Goal: Ask a question

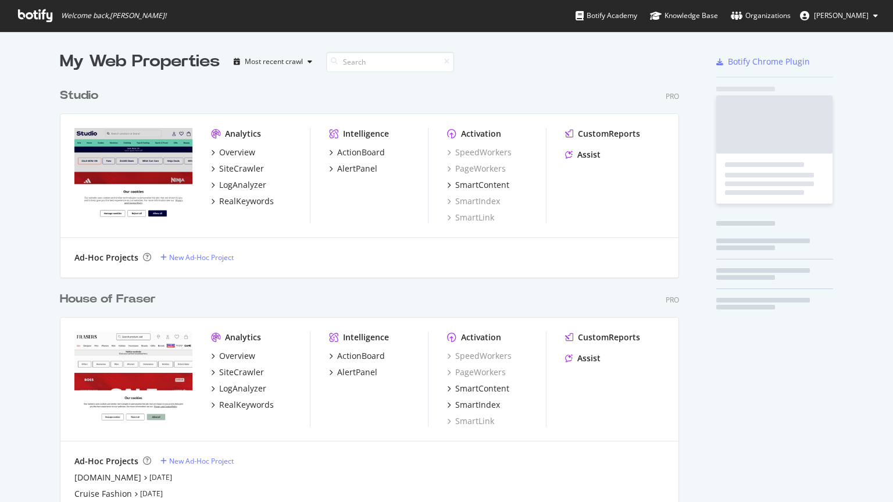
scroll to position [741, 619]
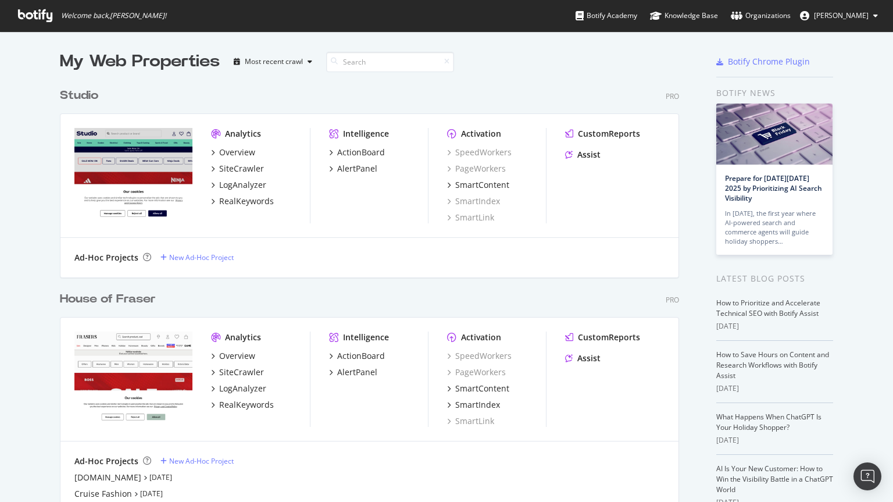
click at [96, 302] on div "House of Fraser" at bounding box center [108, 299] width 96 height 17
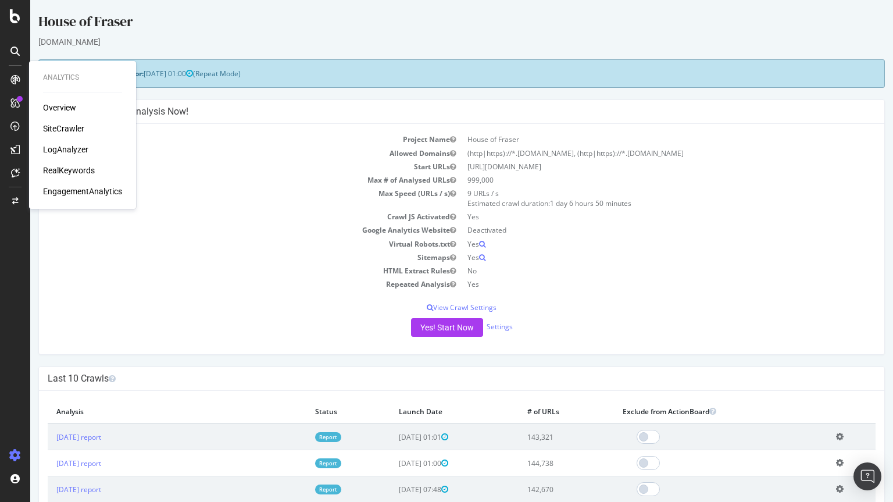
click at [55, 128] on div "SiteCrawler" at bounding box center [63, 129] width 41 height 12
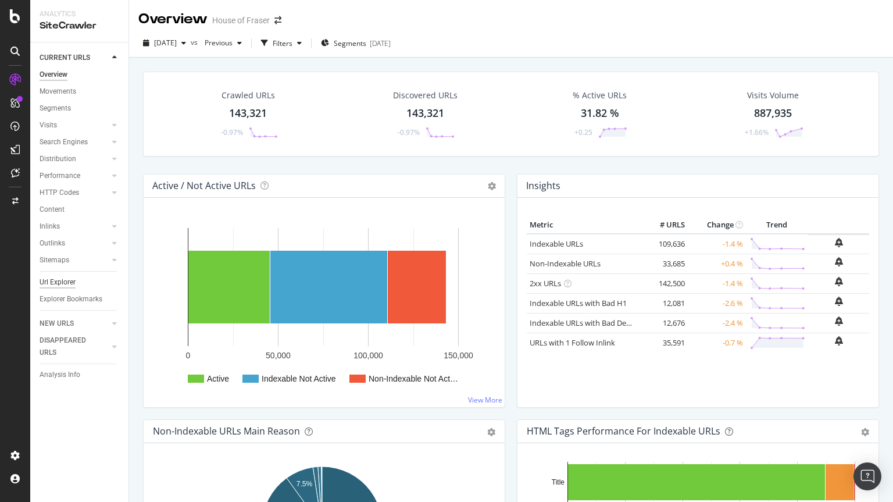
click at [55, 278] on div "Url Explorer" at bounding box center [58, 282] width 36 height 12
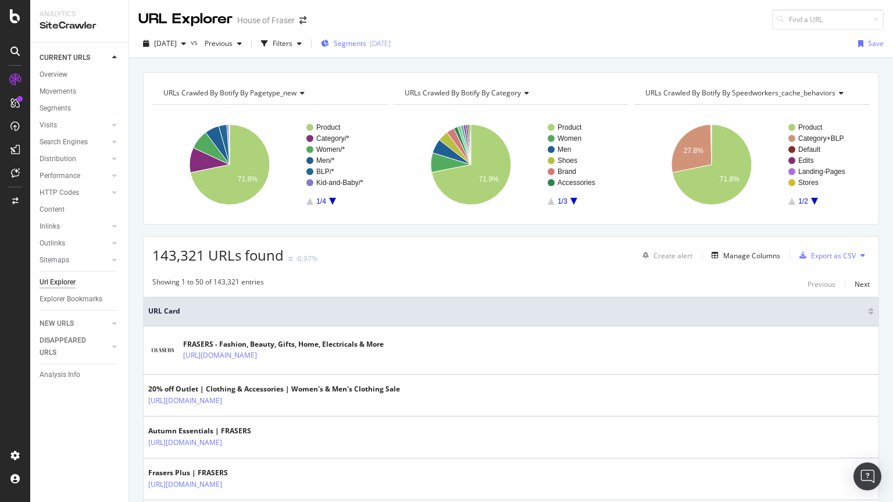
click at [366, 42] on span "Segments" at bounding box center [350, 43] width 33 height 10
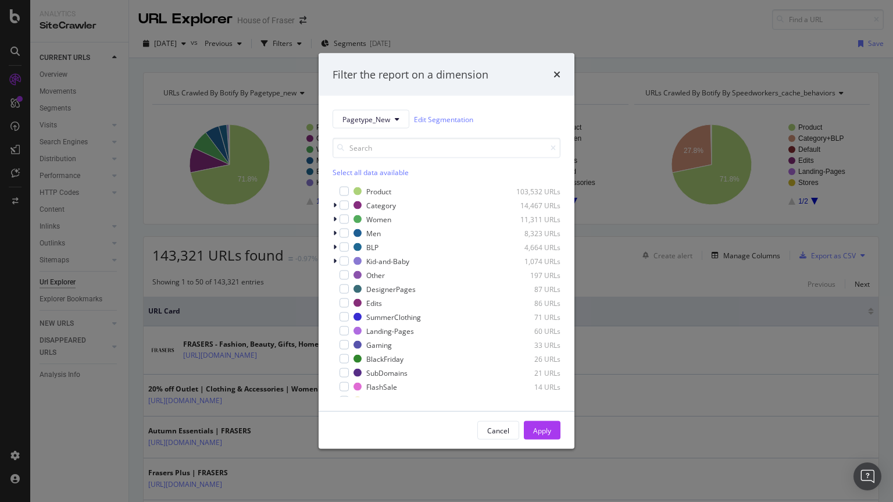
click at [153, 101] on div "Filter the report on a dimension Pagetype_New Edit Segmentation Select all data…" at bounding box center [446, 251] width 893 height 502
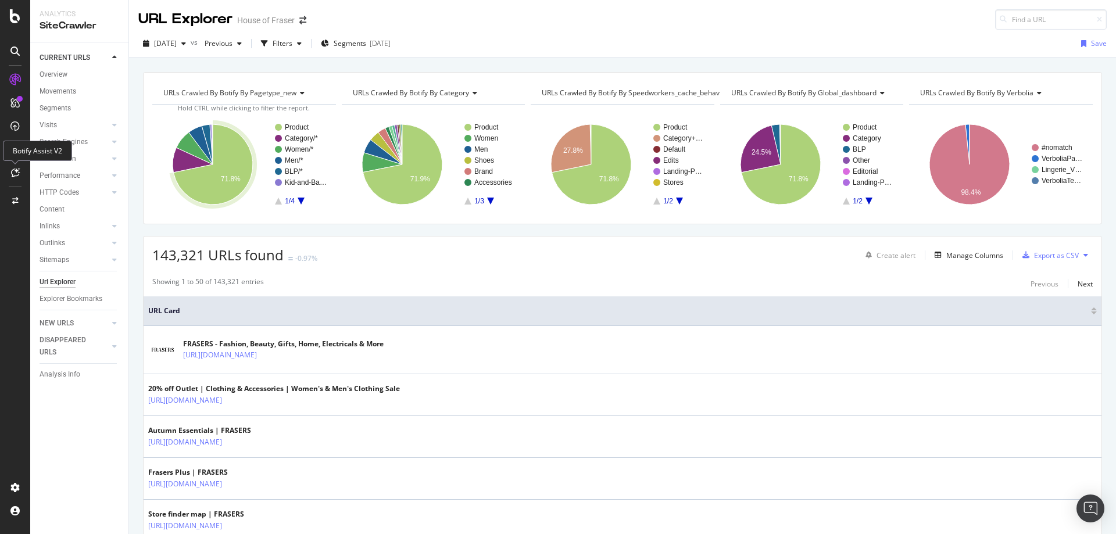
click at [17, 174] on icon at bounding box center [15, 172] width 9 height 9
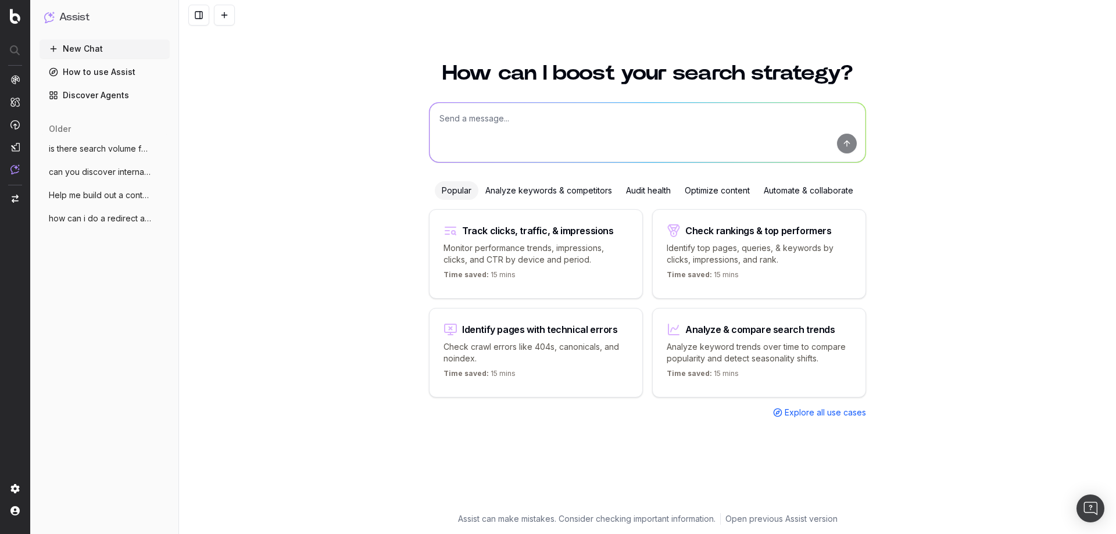
click at [620, 140] on textarea at bounding box center [647, 132] width 436 height 59
type textarea "can you get me the copy from a list of urls?"
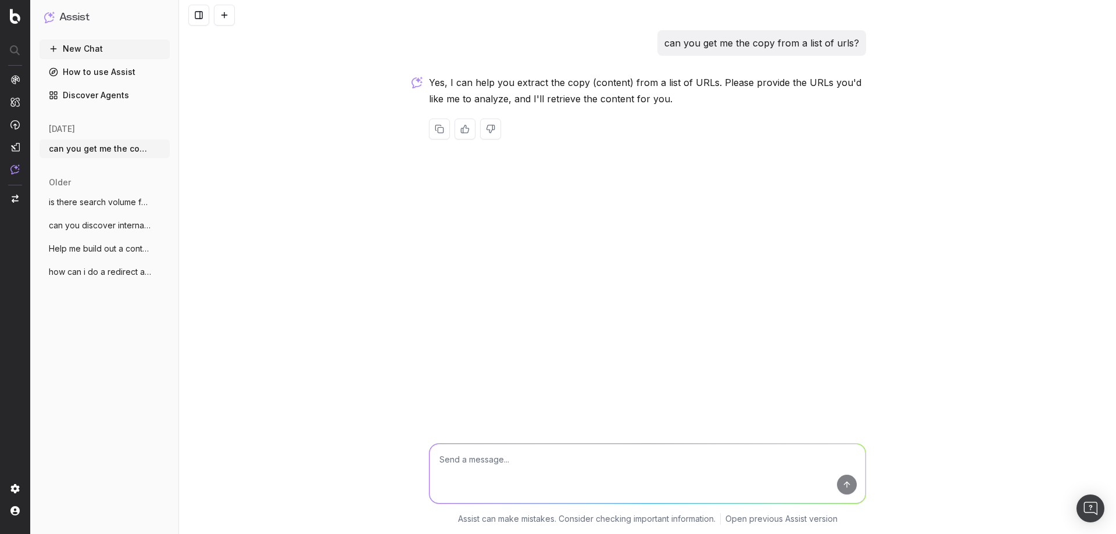
click at [577, 453] on textarea at bounding box center [647, 473] width 436 height 59
paste textarea "[URL][DOMAIN_NAME][PERSON_NAME] [URL][DOMAIN_NAME][PERSON_NAME] [URL][DOMAIN_NA…"
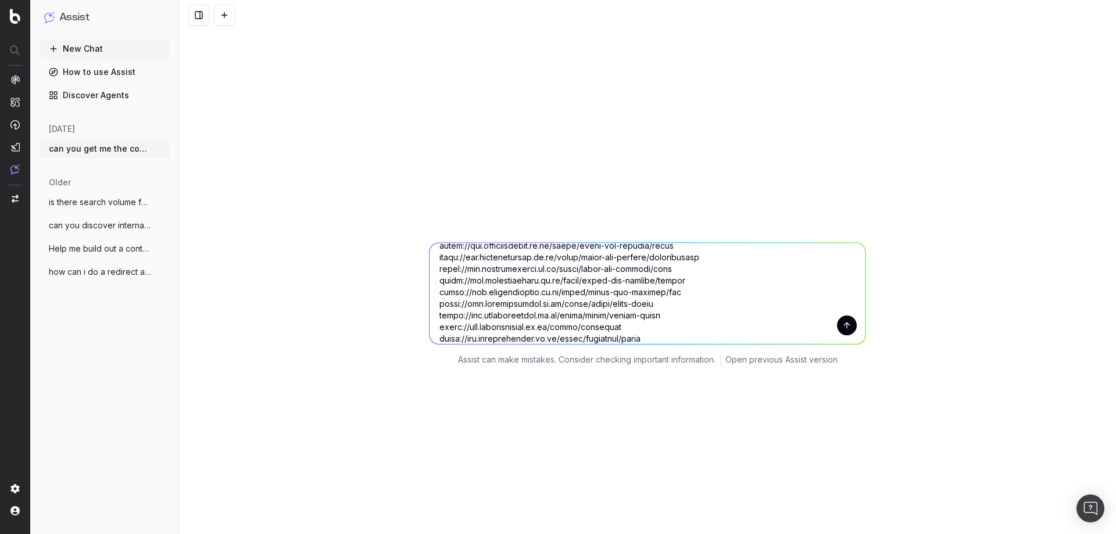
scroll to position [163, 0]
type textarea "[URL][DOMAIN_NAME][PERSON_NAME] [URL][DOMAIN_NAME][PERSON_NAME] [URL][DOMAIN_NA…"
click at [841, 321] on button "submit" at bounding box center [847, 322] width 20 height 20
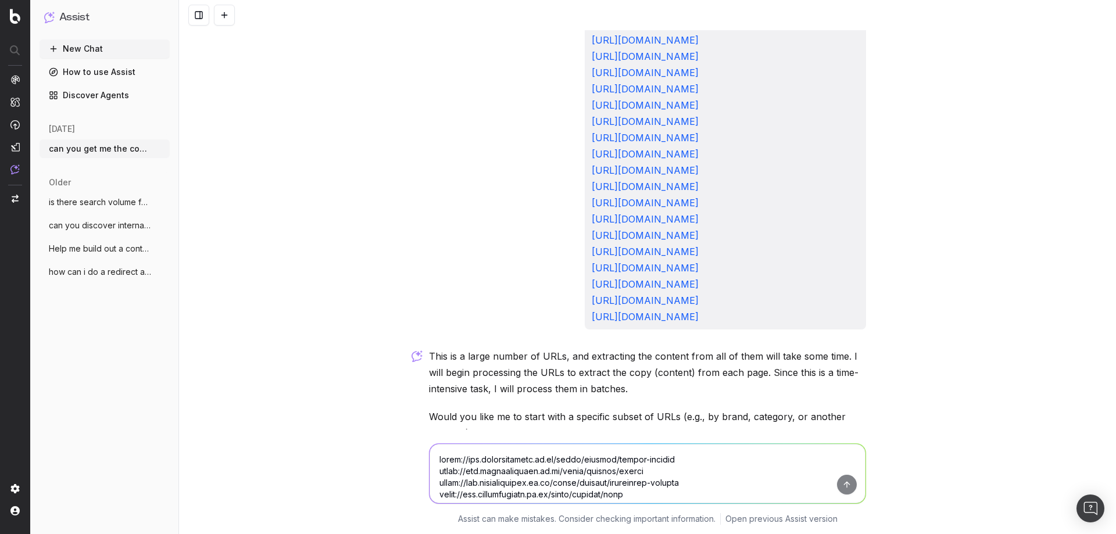
scroll to position [5803, 0]
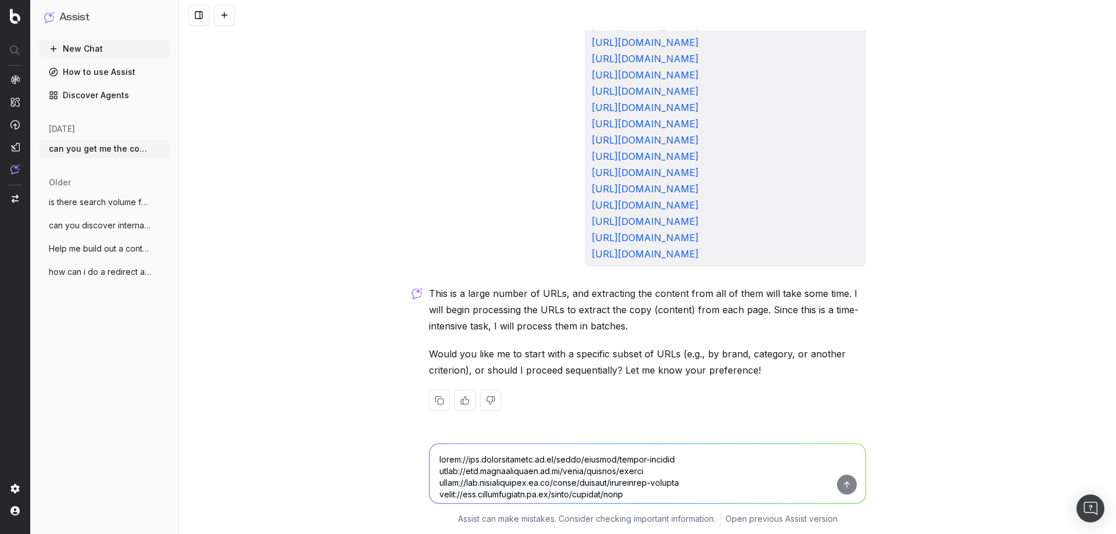
click at [631, 461] on textarea at bounding box center [647, 473] width 436 height 59
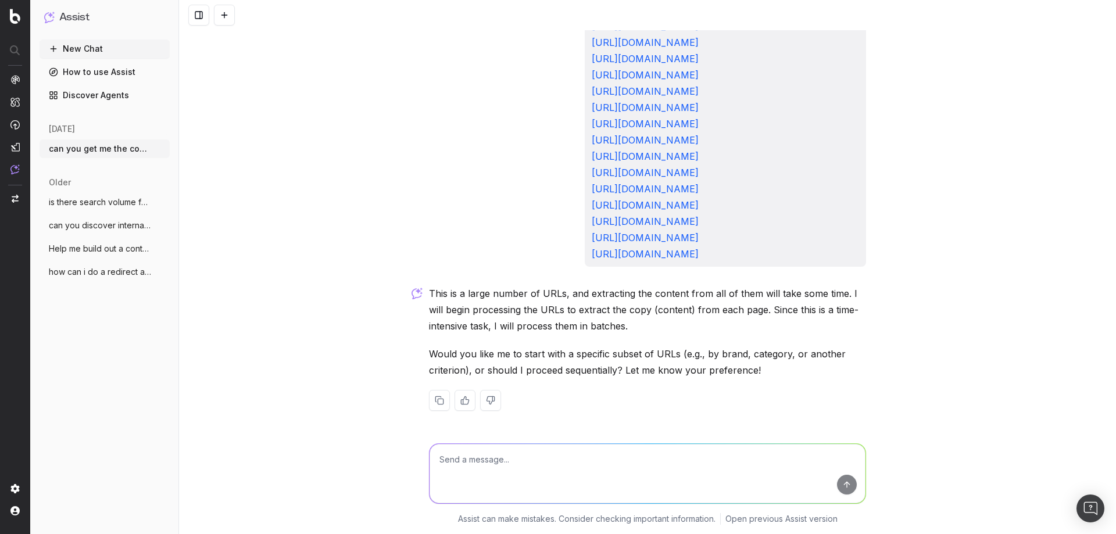
click at [640, 465] on textarea at bounding box center [647, 473] width 436 height 59
type textarea "I will send in batches"
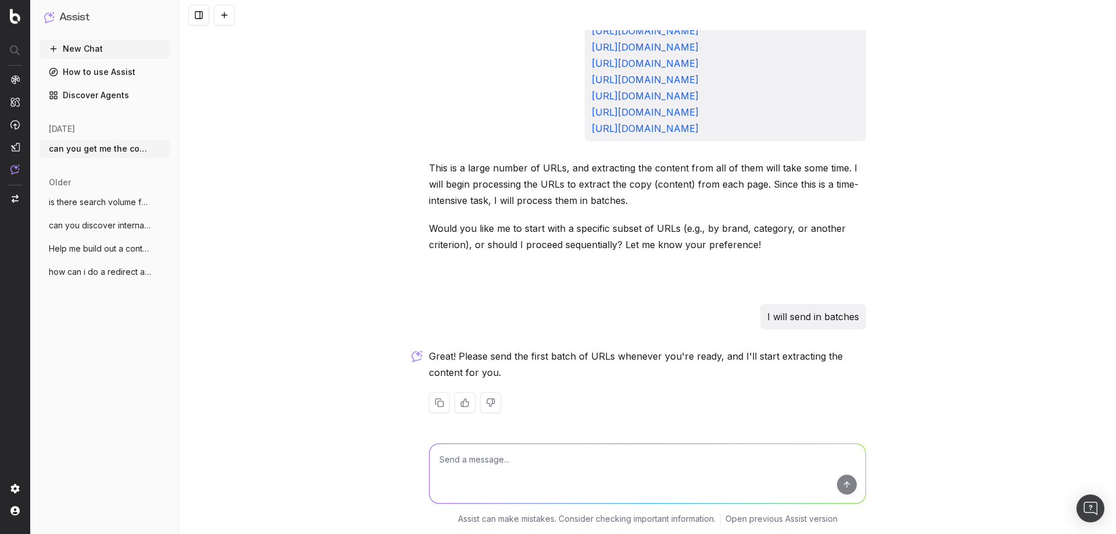
scroll to position [5930, 0]
click at [615, 457] on textarea at bounding box center [647, 473] width 436 height 59
paste textarea "https://www.houseoffraser.co.uk/brand/barbour/bomber-jackets https://www.houseo…"
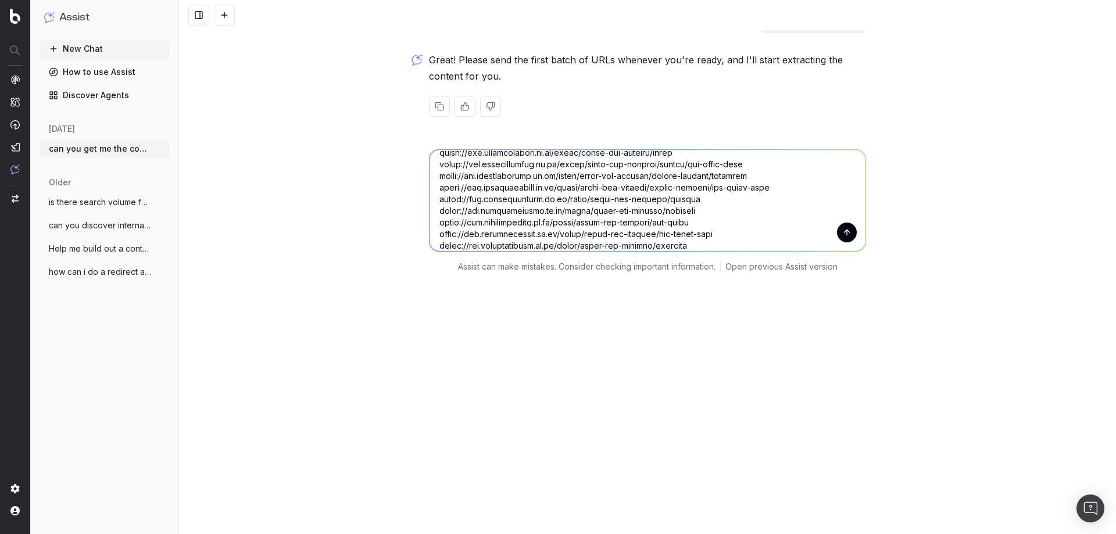
scroll to position [6150, 0]
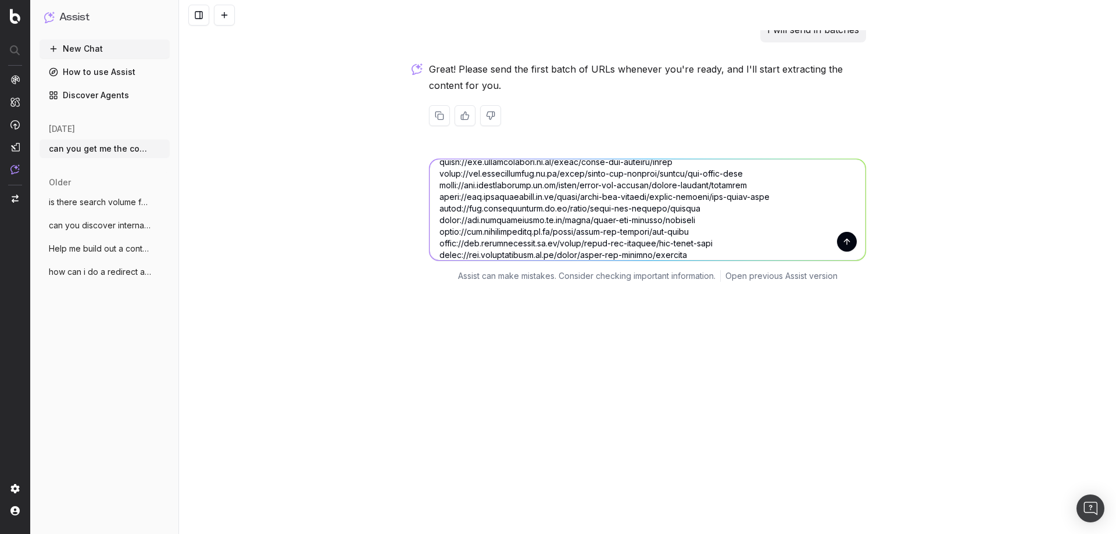
type textarea "https://www.houseoffraser.co.uk/brand/barbour/bomber-jackets https://www.houseo…"
click at [841, 252] on button "submit" at bounding box center [847, 242] width 20 height 20
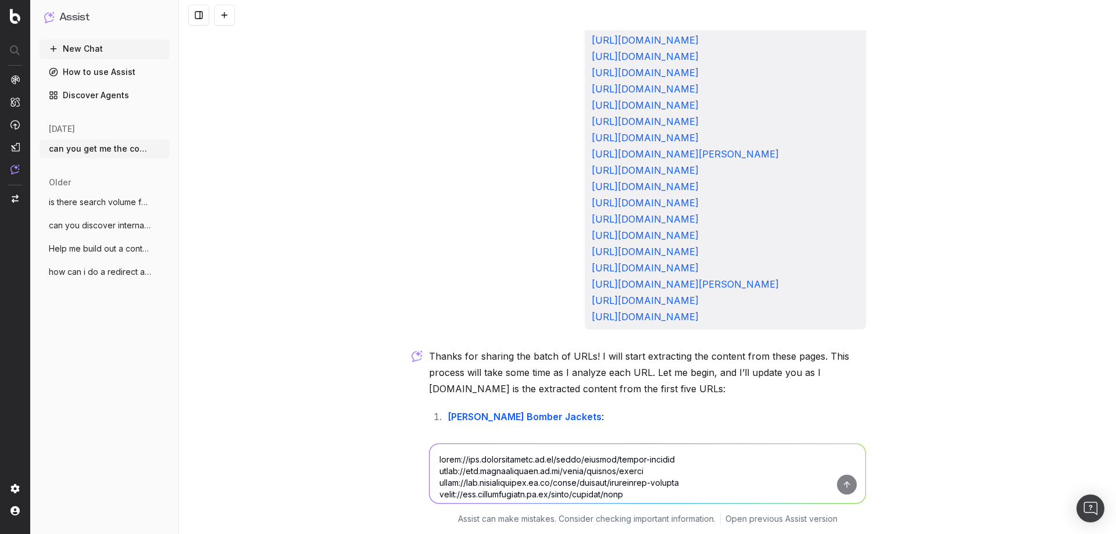
scroll to position [7490, 0]
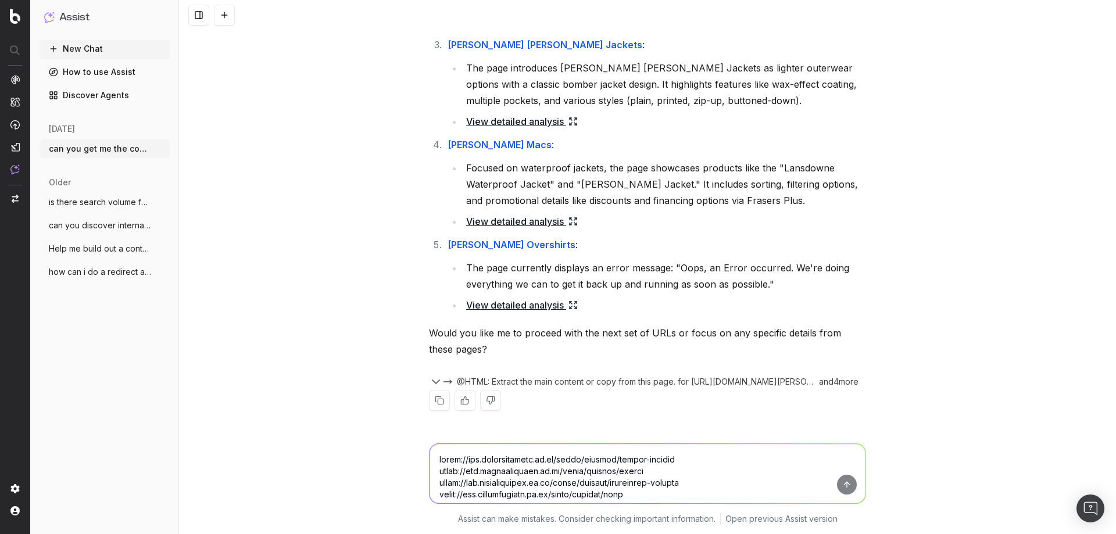
click at [656, 459] on textarea at bounding box center [647, 473] width 436 height 59
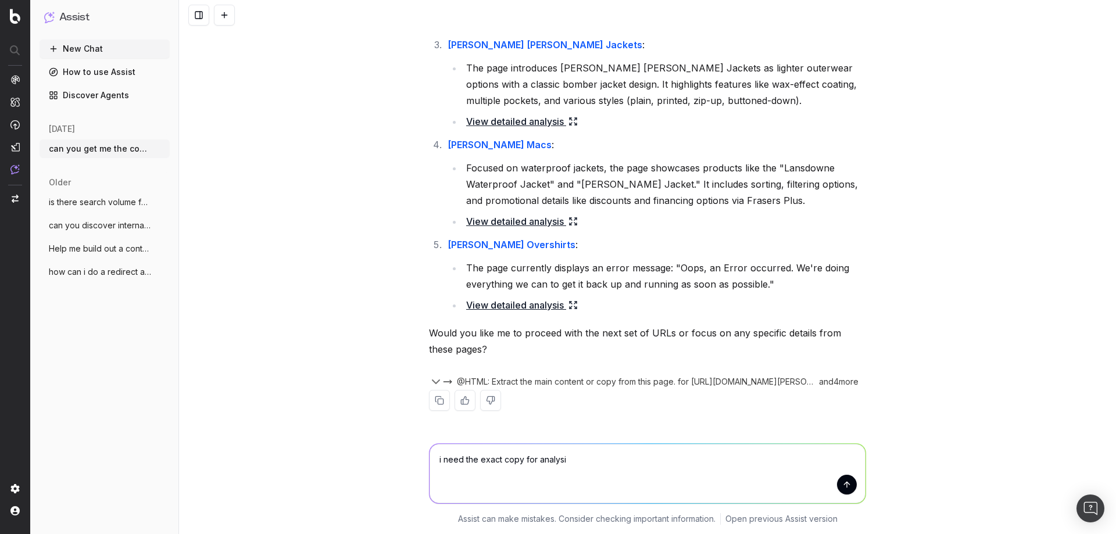
type textarea "i need the exact copy for analysis"
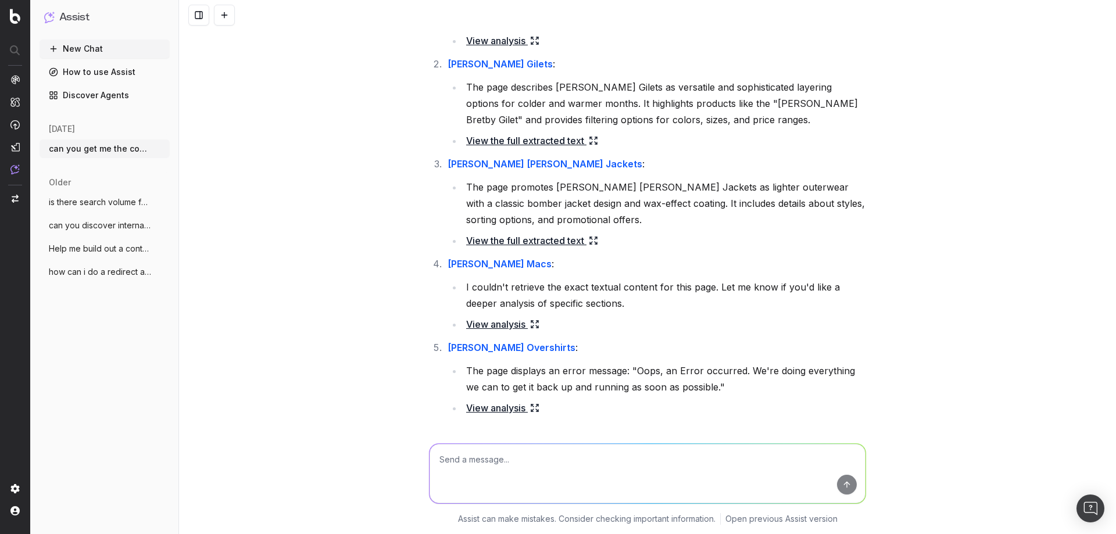
scroll to position [8155, 0]
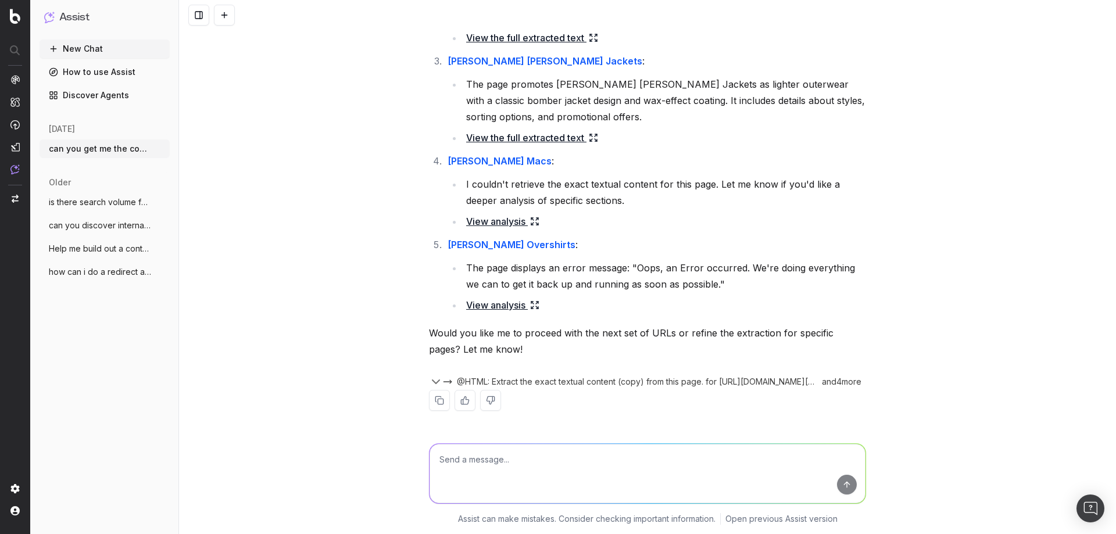
click at [581, 461] on textarea at bounding box center [647, 473] width 436 height 59
type textarea "you're not doing a good job"
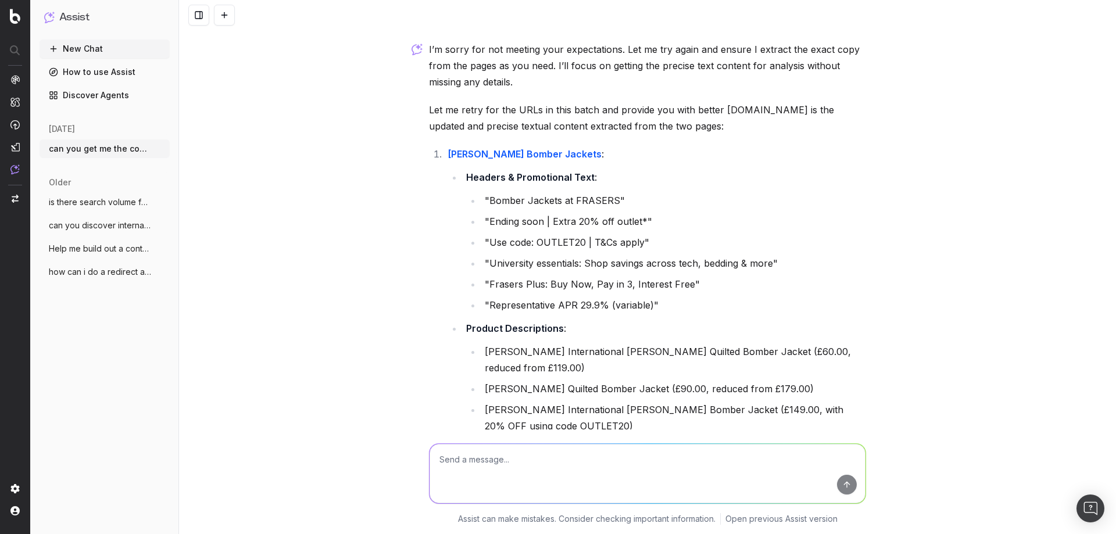
scroll to position [8539, 0]
click at [569, 452] on textarea at bounding box center [647, 473] width 436 height 59
type textarea "still incorrect"
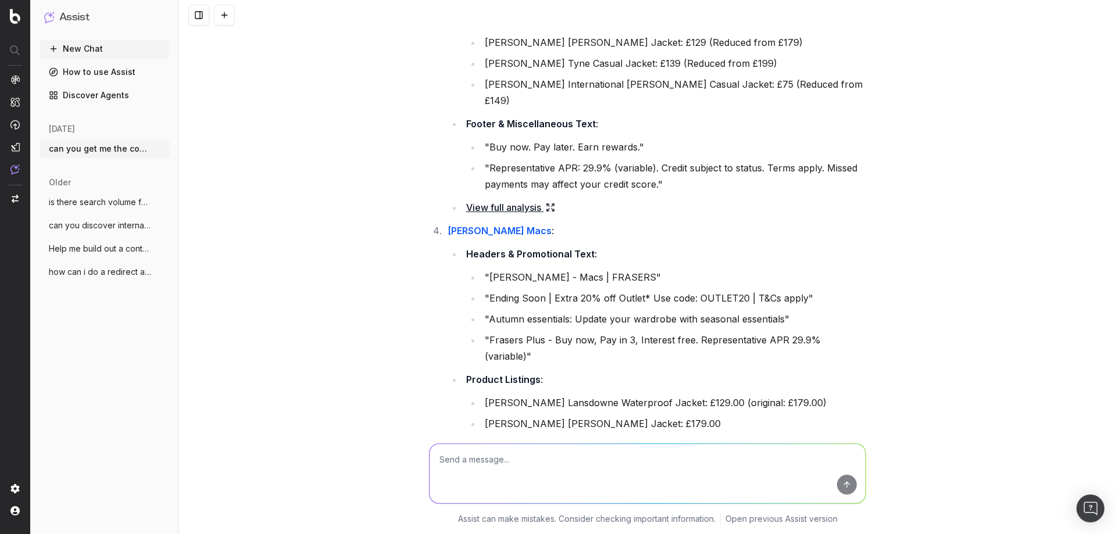
scroll to position [10837, 0]
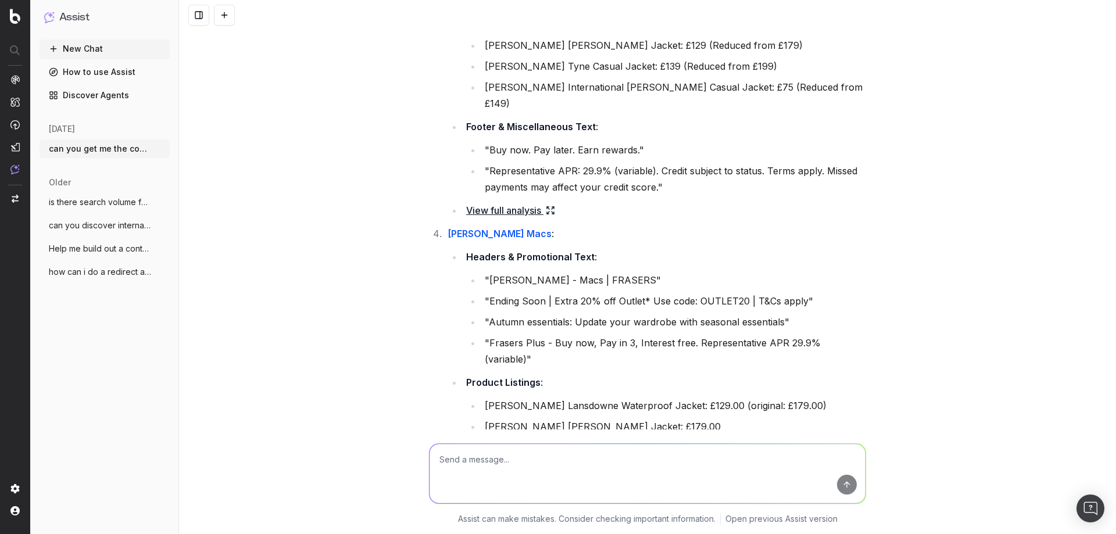
click at [663, 475] on textarea at bounding box center [647, 473] width 436 height 59
type textarea "c"
